Goal: Task Accomplishment & Management: Use online tool/utility

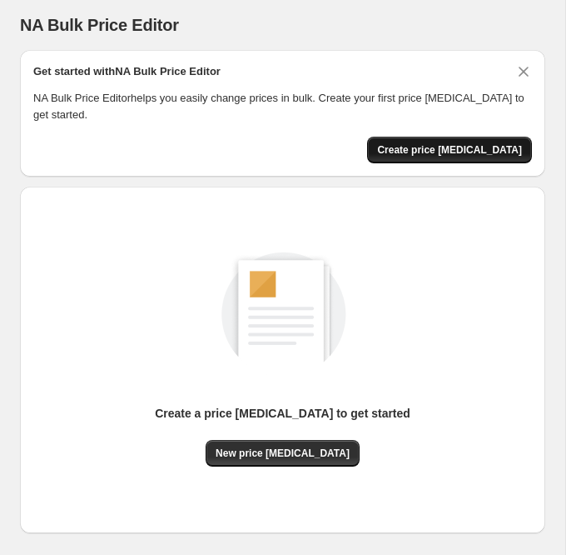
click at [445, 143] on button "Create price [MEDICAL_DATA]" at bounding box center [449, 150] width 165 height 27
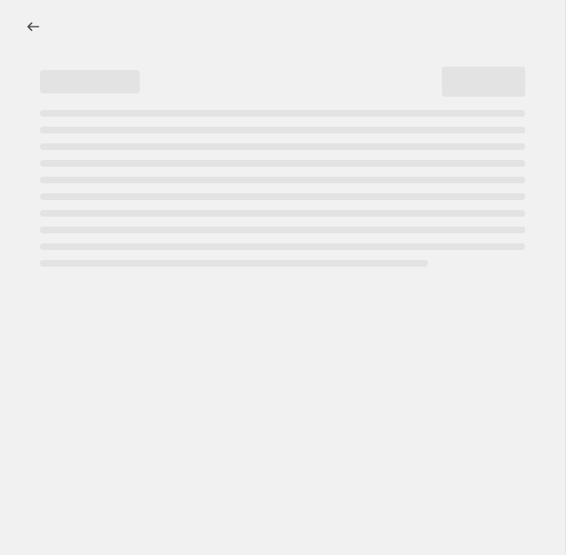
select select "percentage"
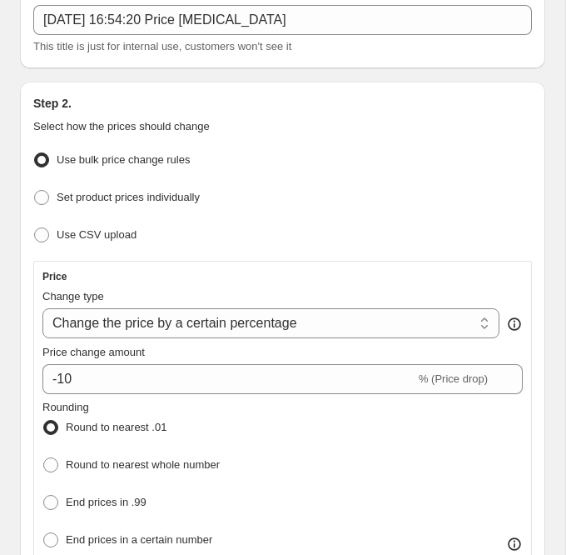
scroll to position [147, 0]
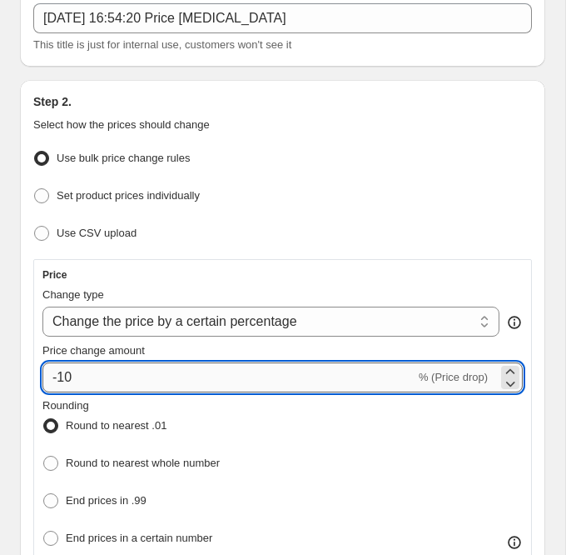
click at [147, 367] on input "-10" at bounding box center [228, 377] width 373 height 30
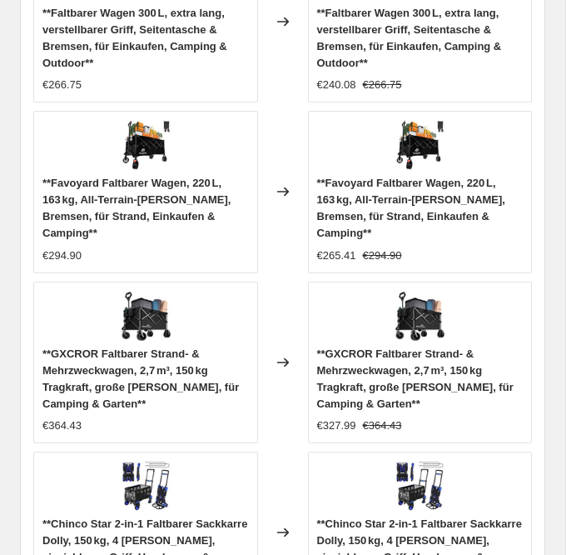
scroll to position [2063, 0]
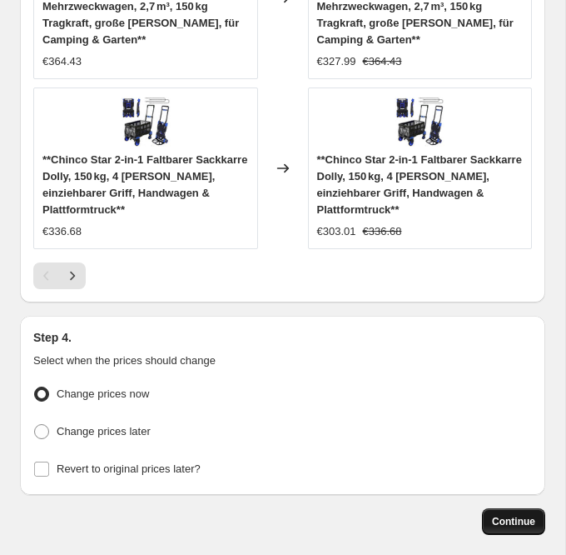
type input "-25"
click at [525, 515] on span "Continue" at bounding box center [513, 521] width 43 height 13
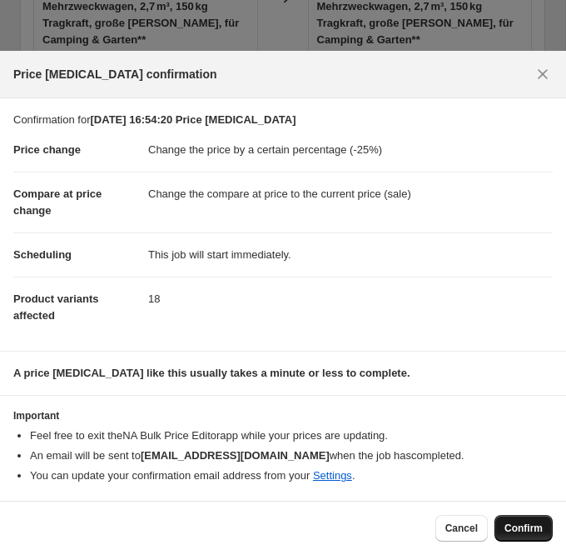
click at [524, 524] on span "Confirm" at bounding box center [524, 527] width 38 height 13
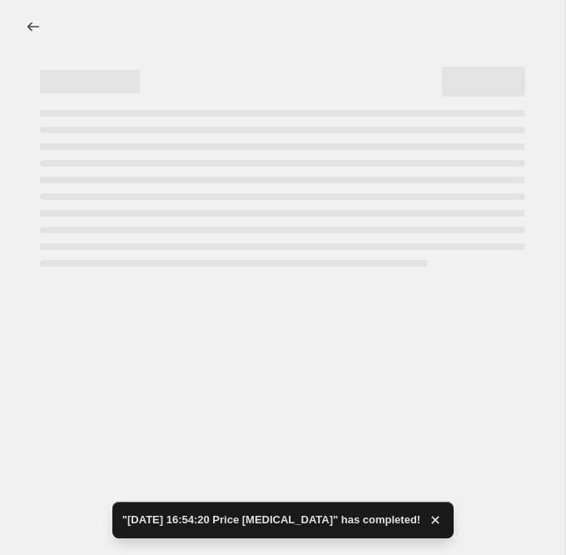
select select "percentage"
